Goal: Task Accomplishment & Management: Complete application form

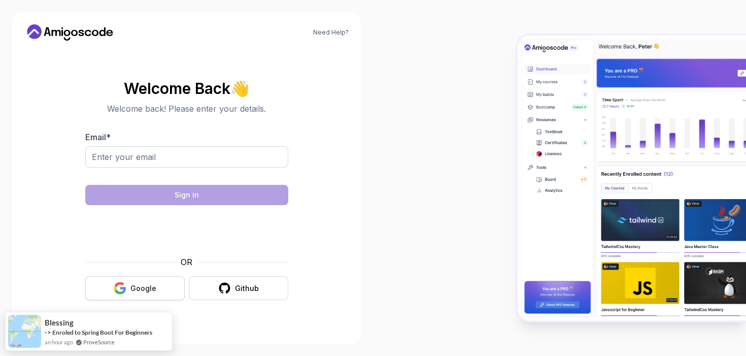
click at [144, 282] on button "Google" at bounding box center [134, 288] width 99 height 24
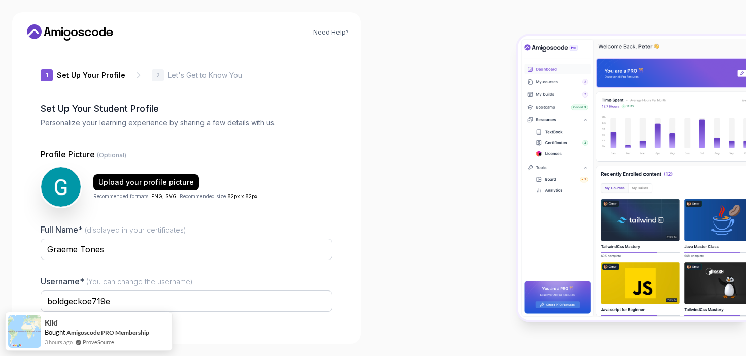
scroll to position [67, 0]
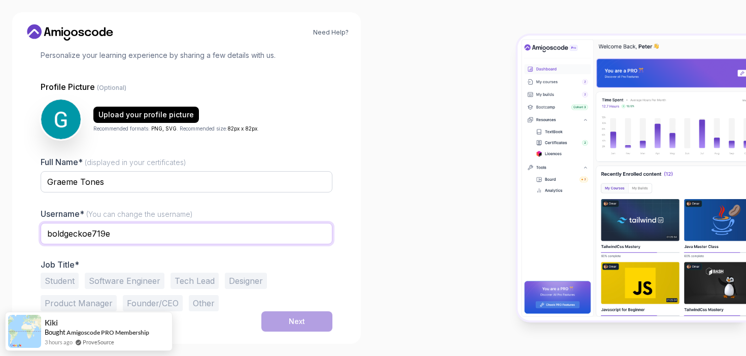
click at [249, 235] on input "boldgeckoe719e" at bounding box center [187, 233] width 292 height 21
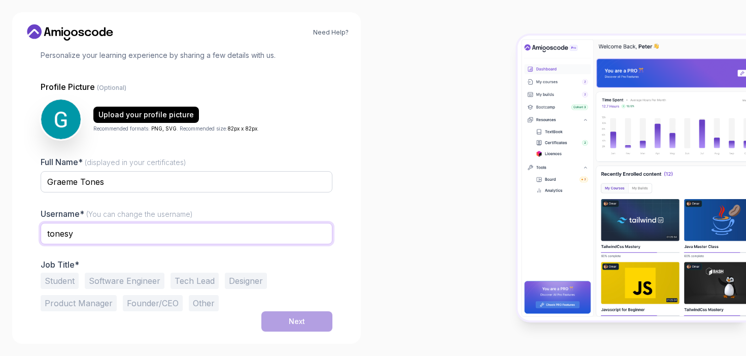
type input "tonesy"
click at [373, 272] on div at bounding box center [559, 178] width 373 height 356
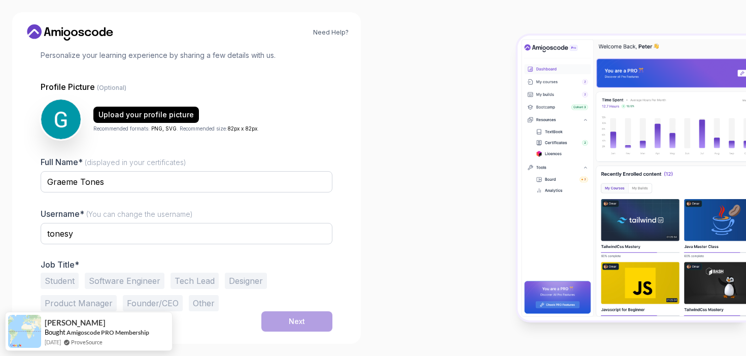
click at [115, 279] on button "Software Engineer" at bounding box center [125, 280] width 80 height 16
click at [320, 324] on button "Next" at bounding box center [296, 321] width 71 height 20
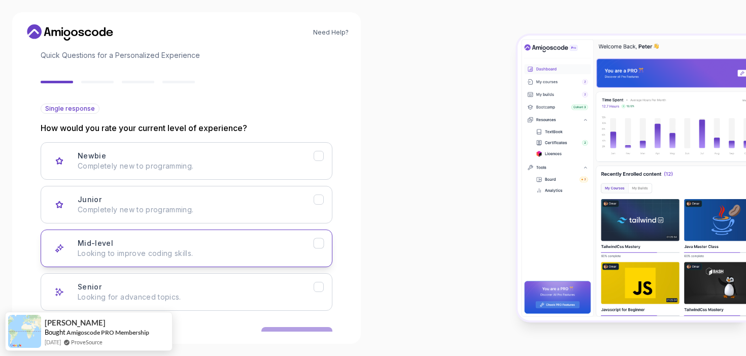
click at [313, 248] on div "Mid-level Looking to improve coding skills." at bounding box center [196, 248] width 236 height 20
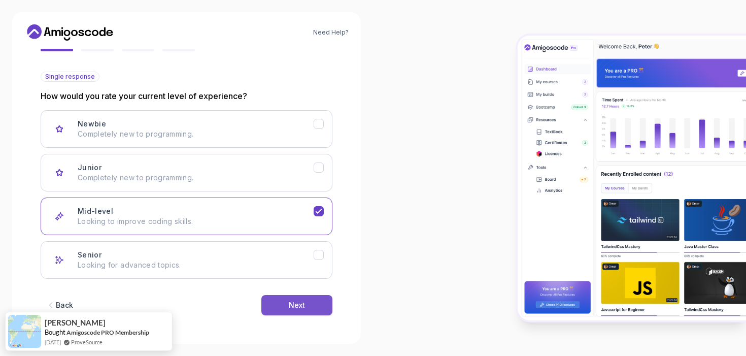
click at [304, 308] on button "Next" at bounding box center [296, 305] width 71 height 20
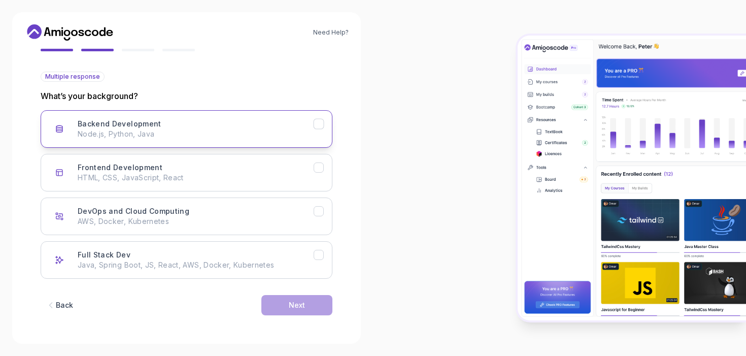
click at [318, 135] on button "Backend Development Node.js, Python, Java" at bounding box center [187, 129] width 292 height 38
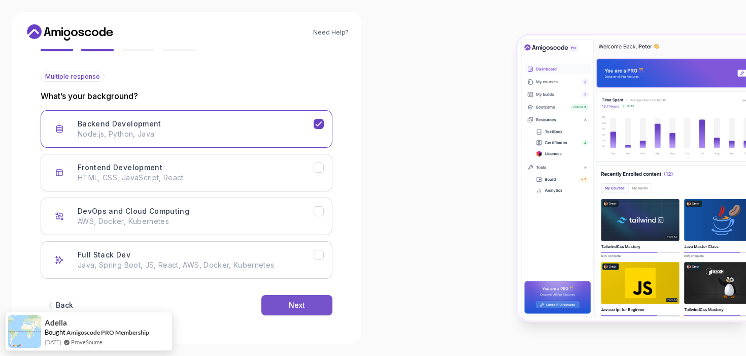
click at [302, 303] on div "Next" at bounding box center [297, 305] width 16 height 10
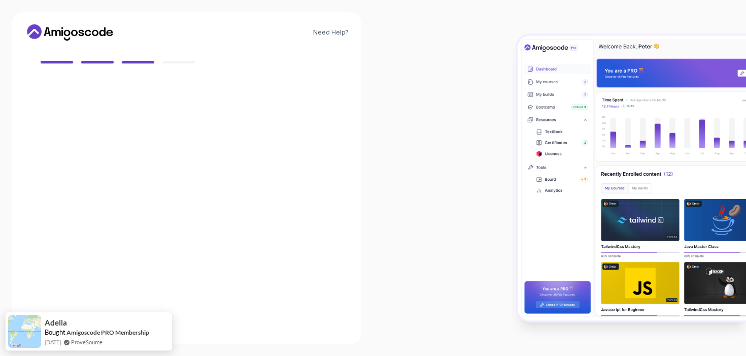
scroll to position [87, 0]
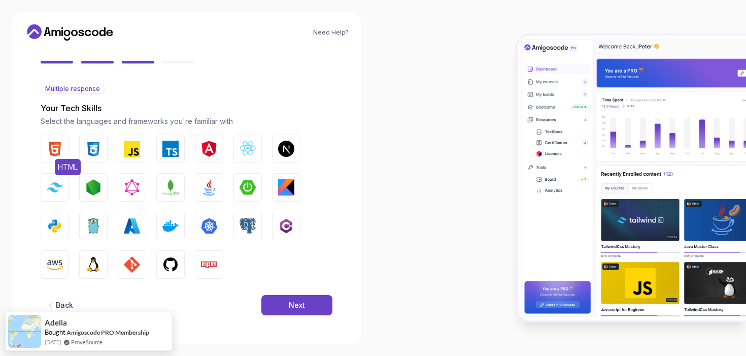
click at [62, 149] on img "button" at bounding box center [55, 149] width 16 height 16
click at [96, 150] on img "button" at bounding box center [93, 149] width 16 height 16
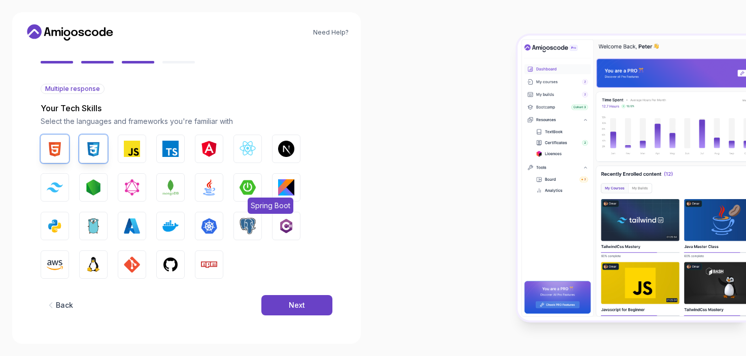
click at [256, 187] on button "Spring Boot" at bounding box center [247, 187] width 28 height 28
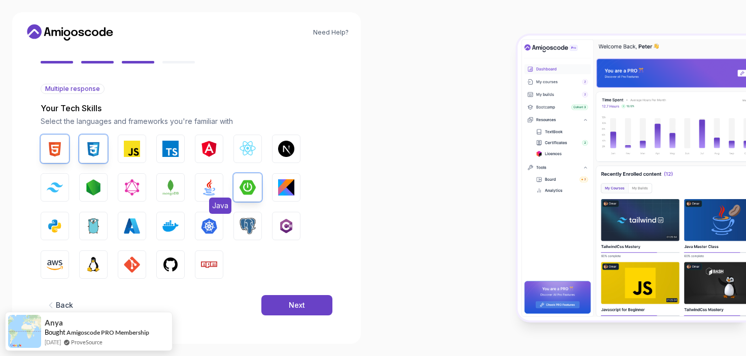
click at [203, 188] on img "button" at bounding box center [209, 187] width 16 height 16
click at [67, 230] on button "Python" at bounding box center [55, 226] width 28 height 28
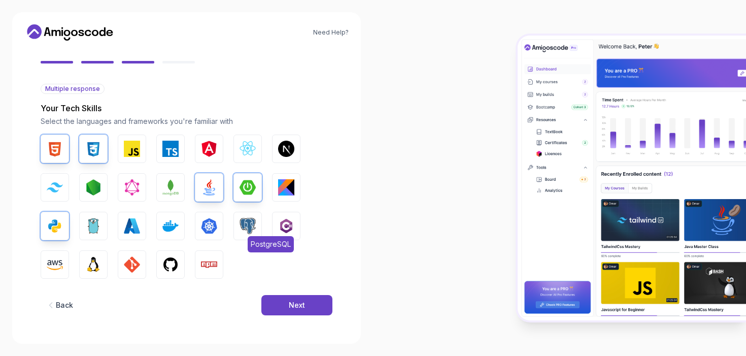
click at [254, 226] on img "button" at bounding box center [247, 226] width 16 height 16
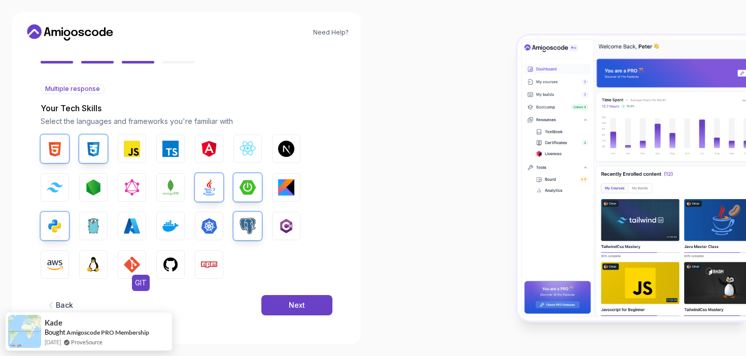
click at [138, 266] on img "button" at bounding box center [132, 264] width 16 height 16
click at [169, 265] on img "button" at bounding box center [170, 264] width 16 height 16
click at [294, 305] on div "Next" at bounding box center [297, 305] width 16 height 10
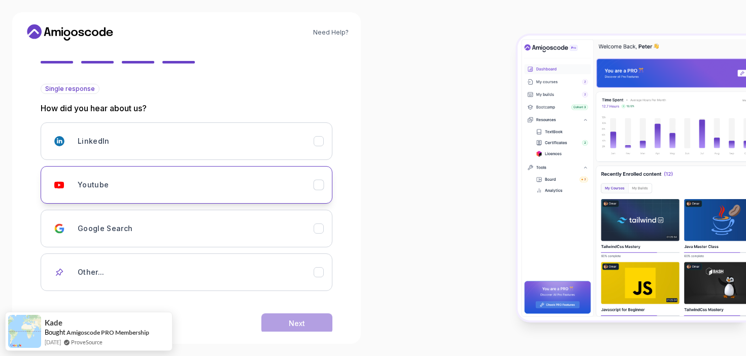
click at [313, 187] on div "Youtube" at bounding box center [196, 185] width 236 height 20
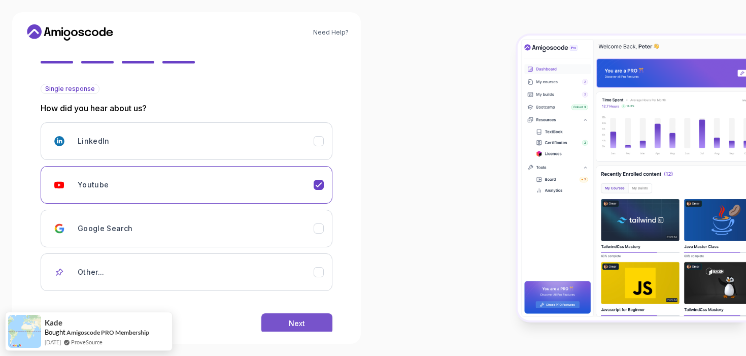
click at [305, 321] on button "Next" at bounding box center [296, 323] width 71 height 20
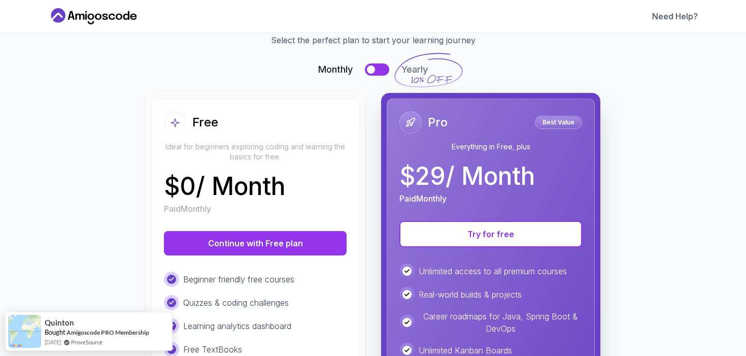
scroll to position [50, 0]
click at [373, 73] on button at bounding box center [377, 69] width 24 height 12
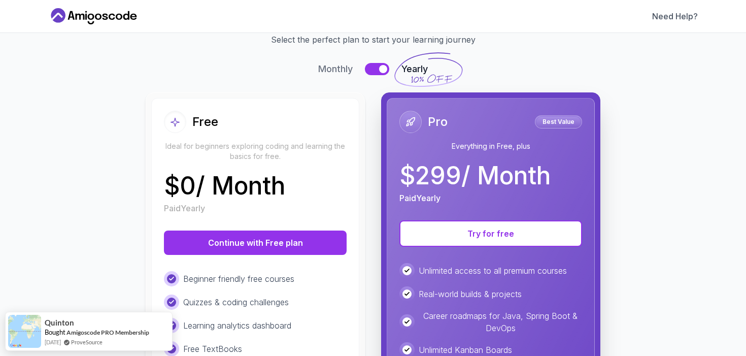
click at [369, 72] on button at bounding box center [377, 69] width 24 height 12
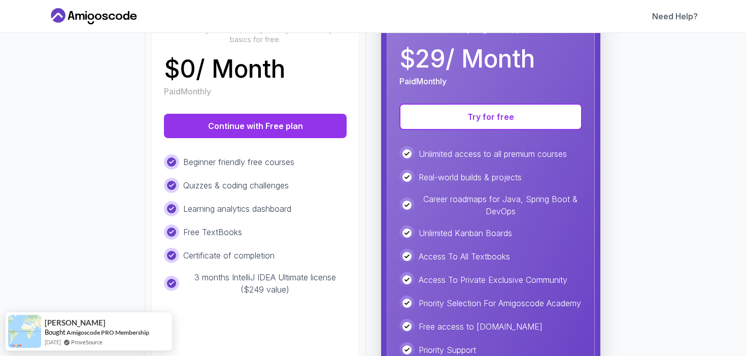
scroll to position [163, 0]
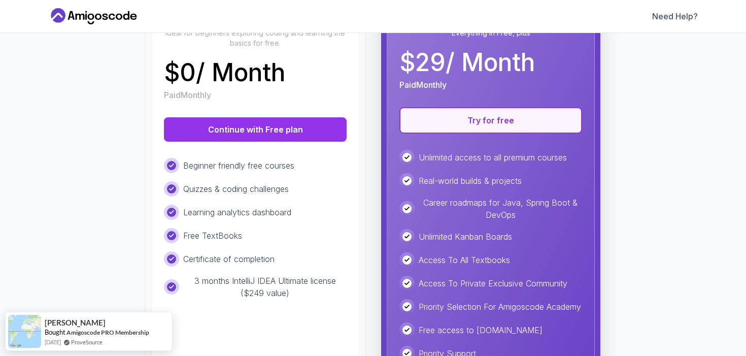
click at [552, 114] on button "Try for free" at bounding box center [490, 120] width 183 height 26
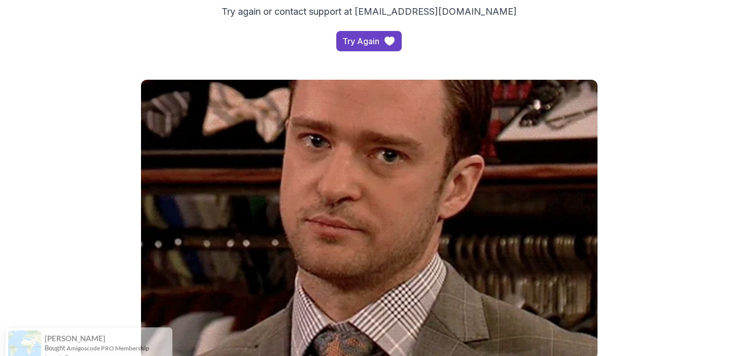
scroll to position [29, 0]
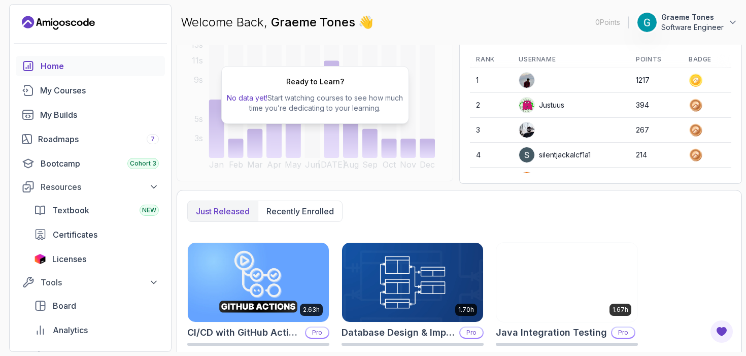
scroll to position [116, 0]
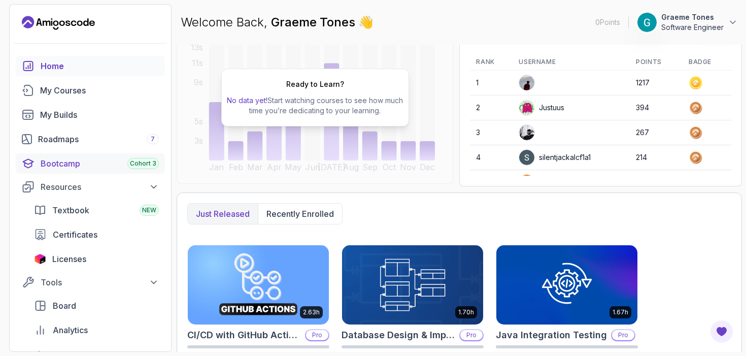
click at [75, 166] on div "Bootcamp Cohort 3" at bounding box center [100, 163] width 118 height 12
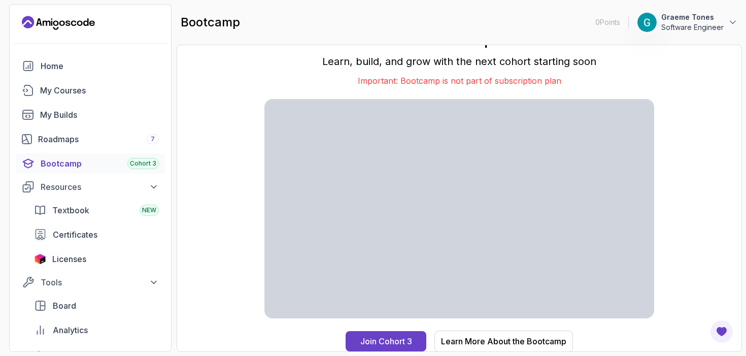
scroll to position [8, 0]
click at [85, 98] on link "My Courses" at bounding box center [90, 90] width 149 height 20
